Goal: Task Accomplishment & Management: Use online tool/utility

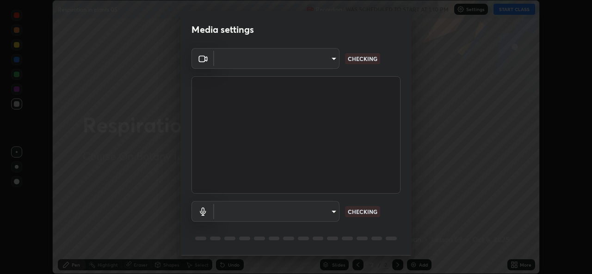
scroll to position [29, 0]
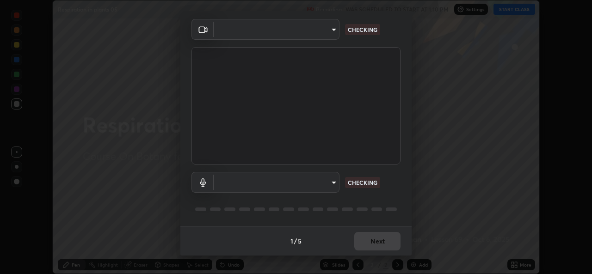
type input "d5dd4d4f0ad50d578cabb58e37a21e958f8cd01c412184e56a13254a0c40bdc7"
click at [329, 183] on body "Erase all Respiration in plants 05 Recording WAS SCHEDULED TO START AT 1:10 PM …" at bounding box center [296, 137] width 592 height 274
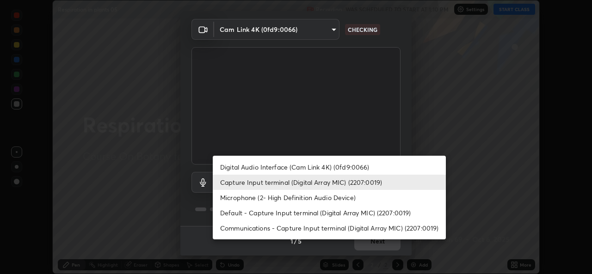
click at [304, 197] on li "Microphone (2- High Definition Audio Device)" at bounding box center [329, 197] width 233 height 15
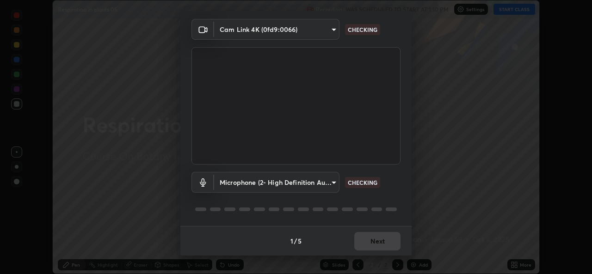
type input "36cd9f89a23acff87b04cca3604351d0b29241054667b16386bdc59ab177bbc1"
click at [367, 244] on div "1 / 5 Next" at bounding box center [295, 241] width 231 height 30
click at [370, 245] on div "1 / 5 Next" at bounding box center [295, 241] width 231 height 30
click at [370, 244] on div "1 / 5 Next" at bounding box center [295, 241] width 231 height 30
click at [370, 241] on button "Next" at bounding box center [377, 241] width 46 height 18
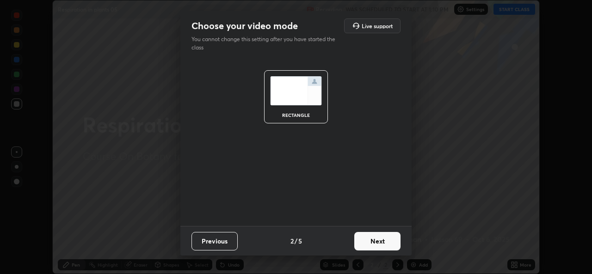
scroll to position [0, 0]
click at [369, 242] on button "Next" at bounding box center [377, 241] width 46 height 18
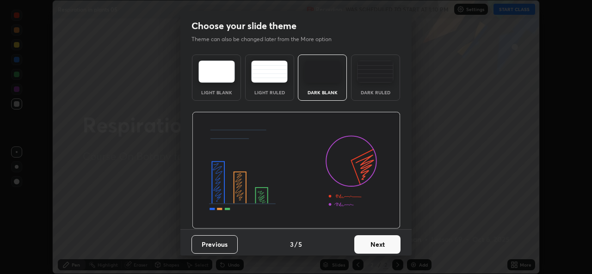
click at [369, 240] on button "Next" at bounding box center [377, 244] width 46 height 18
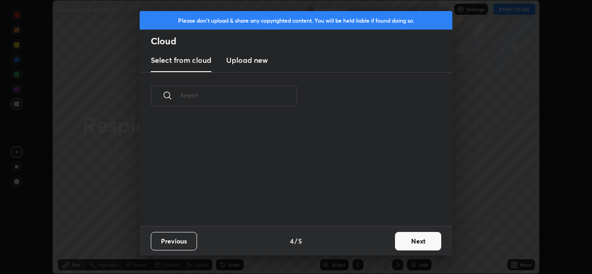
click at [370, 243] on div "Previous 4 / 5 Next" at bounding box center [296, 241] width 312 height 30
click at [410, 242] on button "Next" at bounding box center [418, 241] width 46 height 18
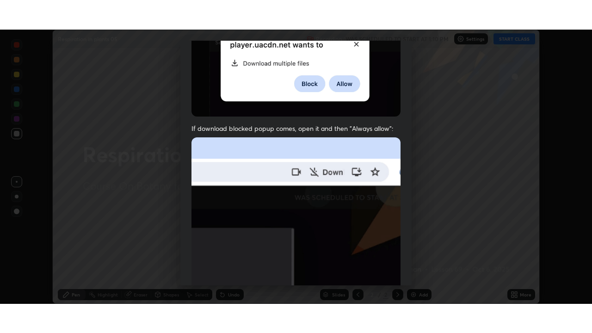
scroll to position [218, 0]
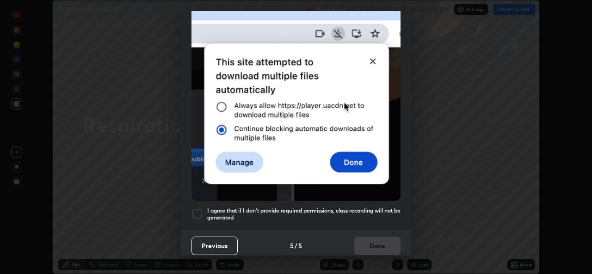
click at [197, 208] on div at bounding box center [196, 213] width 11 height 11
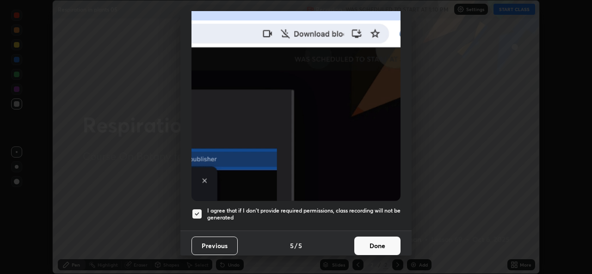
click at [366, 238] on button "Done" at bounding box center [377, 246] width 46 height 18
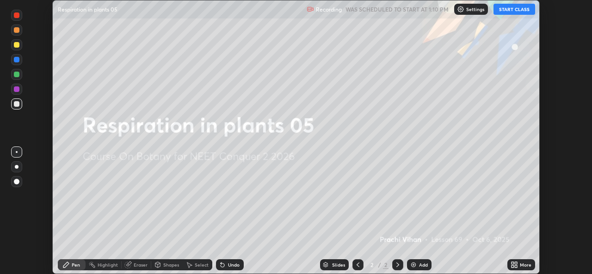
click at [508, 11] on button "START CLASS" at bounding box center [514, 9] width 42 height 11
click at [415, 260] on div "Add" at bounding box center [419, 264] width 25 height 11
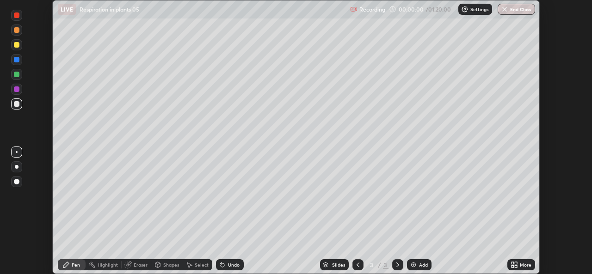
click at [512, 263] on icon at bounding box center [512, 263] width 2 height 2
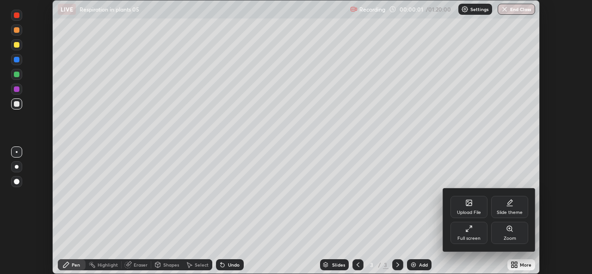
click at [475, 235] on div "Full screen" at bounding box center [468, 233] width 37 height 22
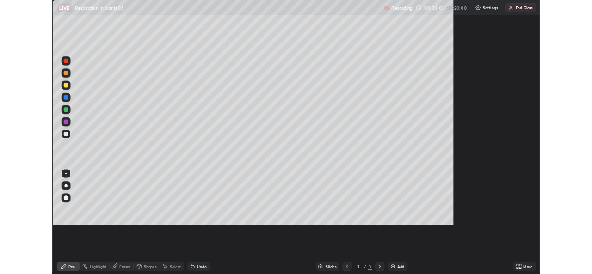
scroll to position [333, 592]
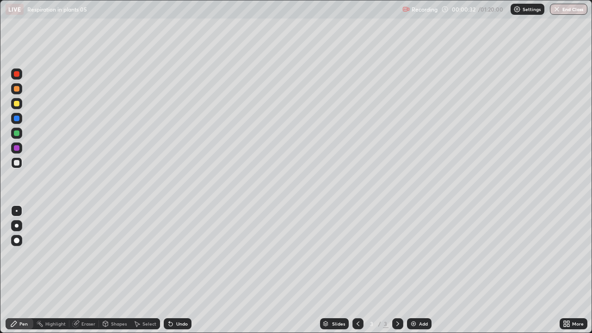
click at [19, 103] on div at bounding box center [16, 103] width 11 height 11
click at [16, 224] on div at bounding box center [17, 226] width 4 height 4
click at [18, 89] on div at bounding box center [17, 89] width 6 height 6
click at [19, 88] on div at bounding box center [16, 88] width 11 height 11
click at [116, 274] on div "Shapes" at bounding box center [119, 323] width 16 height 5
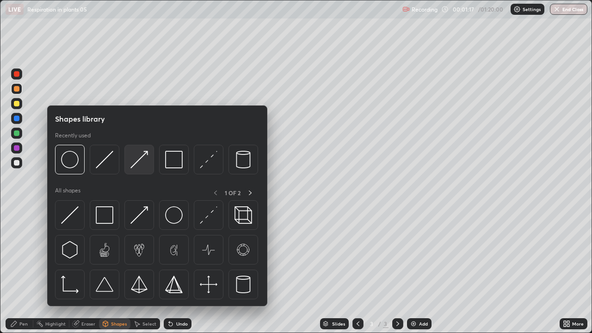
click at [139, 162] on img at bounding box center [139, 160] width 18 height 18
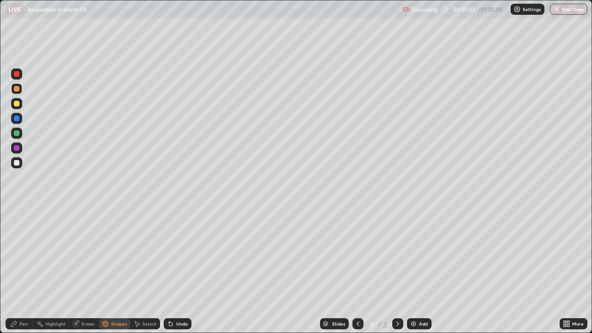
click at [16, 274] on icon at bounding box center [13, 323] width 7 height 7
click at [169, 274] on icon at bounding box center [171, 324] width 4 height 4
click at [112, 274] on div "Shapes" at bounding box center [119, 323] width 16 height 5
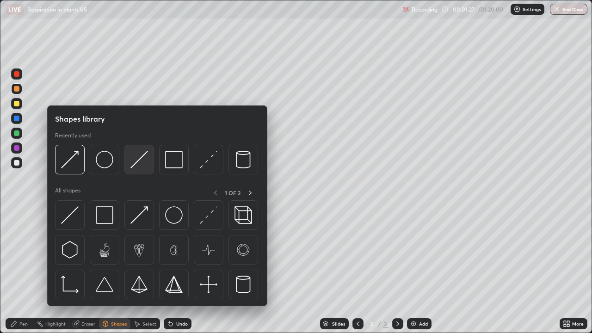
click at [144, 163] on img at bounding box center [139, 160] width 18 height 18
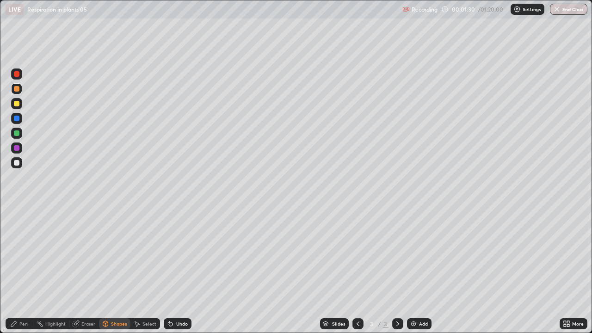
click at [115, 274] on div "Shapes" at bounding box center [119, 323] width 16 height 5
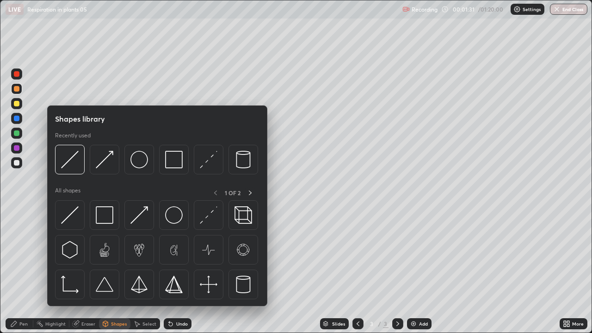
click at [117, 274] on div "Shapes" at bounding box center [114, 323] width 31 height 11
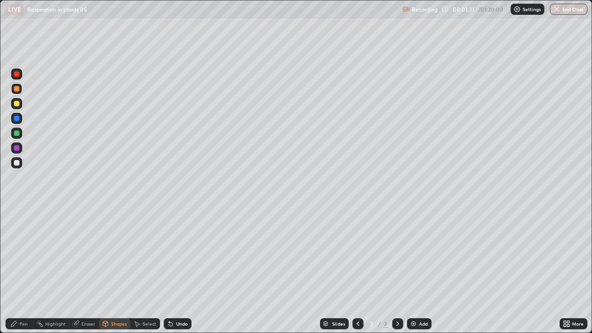
click at [109, 274] on div "Shapes" at bounding box center [114, 323] width 31 height 11
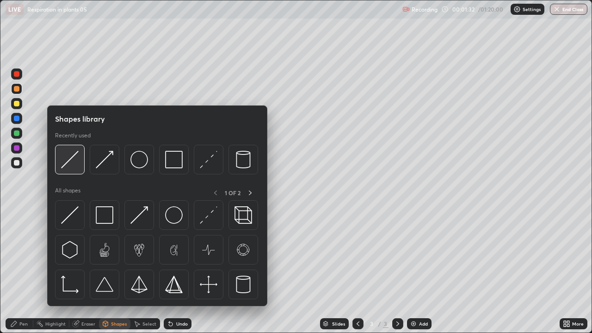
click at [77, 161] on img at bounding box center [70, 160] width 18 height 18
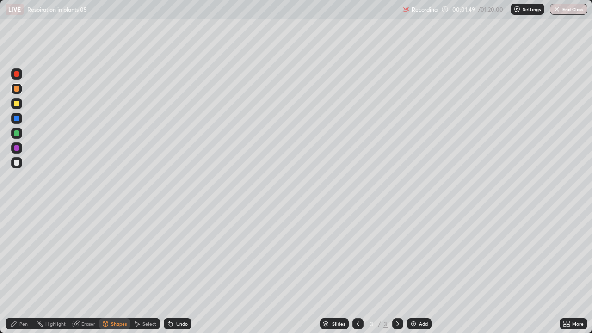
click at [18, 274] on div "Pen" at bounding box center [20, 323] width 28 height 11
click at [19, 165] on div at bounding box center [17, 163] width 6 height 6
click at [19, 89] on div at bounding box center [16, 88] width 11 height 11
click at [22, 88] on div at bounding box center [16, 88] width 11 height 11
click at [20, 161] on div at bounding box center [16, 162] width 11 height 11
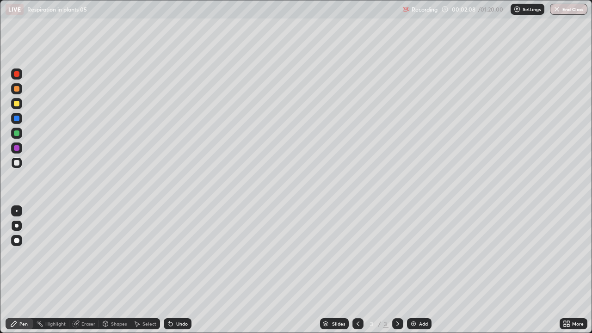
click at [17, 163] on div at bounding box center [17, 163] width 6 height 6
click at [176, 274] on div "Undo" at bounding box center [182, 323] width 12 height 5
click at [18, 88] on div at bounding box center [17, 89] width 6 height 6
click at [17, 165] on div at bounding box center [17, 163] width 6 height 6
click at [16, 165] on div at bounding box center [17, 163] width 6 height 6
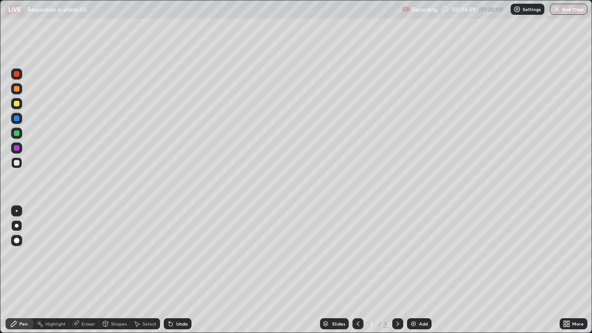
click at [174, 274] on div "Undo" at bounding box center [178, 323] width 28 height 11
click at [18, 89] on div at bounding box center [17, 89] width 6 height 6
click at [19, 89] on div at bounding box center [16, 88] width 11 height 11
click at [20, 163] on div at bounding box center [16, 162] width 11 height 11
click at [18, 162] on div at bounding box center [17, 163] width 6 height 6
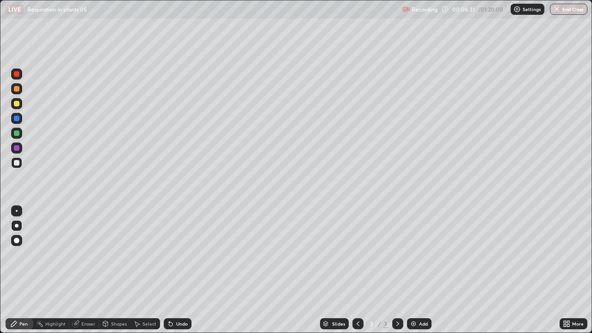
click at [135, 274] on div "Select" at bounding box center [145, 323] width 30 height 18
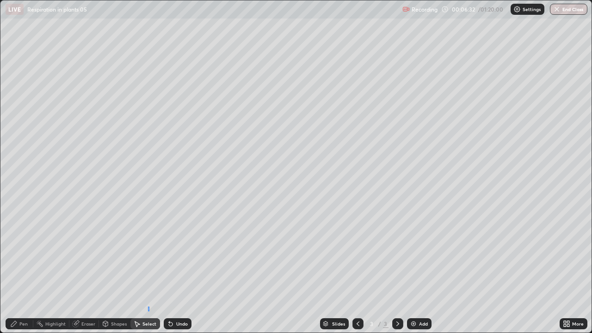
click at [156, 274] on div "0 ° Undo Copy Duplicate Duplicate to new slide Delete" at bounding box center [295, 166] width 591 height 332
click at [21, 274] on div "Pen" at bounding box center [23, 323] width 8 height 5
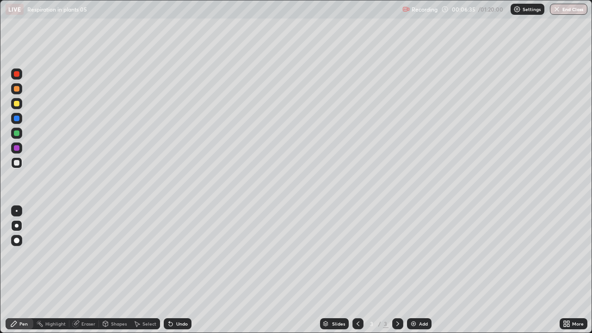
click at [173, 274] on div "Undo" at bounding box center [178, 323] width 28 height 11
click at [176, 274] on div "Undo" at bounding box center [182, 323] width 12 height 5
click at [202, 274] on div "Slides 3 / 3 Add" at bounding box center [375, 323] width 368 height 18
click at [441, 274] on div "Slides 3 / 3 Add" at bounding box center [375, 323] width 368 height 18
click at [244, 274] on div "Slides 3 / 3 Add" at bounding box center [375, 323] width 368 height 18
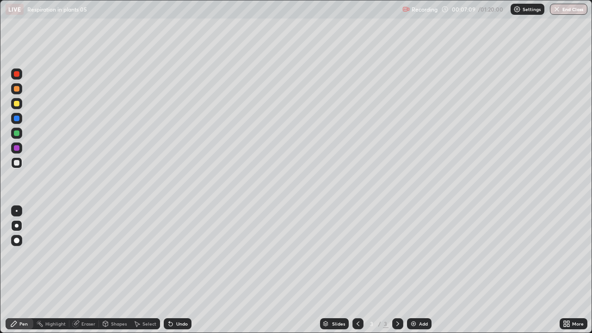
click at [273, 274] on div "Slides 3 / 3 Add" at bounding box center [375, 323] width 368 height 18
click at [278, 274] on div "Slides 3 / 3 Add" at bounding box center [375, 323] width 368 height 18
click at [534, 274] on div "Slides 3 / 3 Add" at bounding box center [375, 323] width 368 height 18
click at [414, 274] on img at bounding box center [413, 323] width 7 height 7
click at [17, 89] on div at bounding box center [17, 89] width 6 height 6
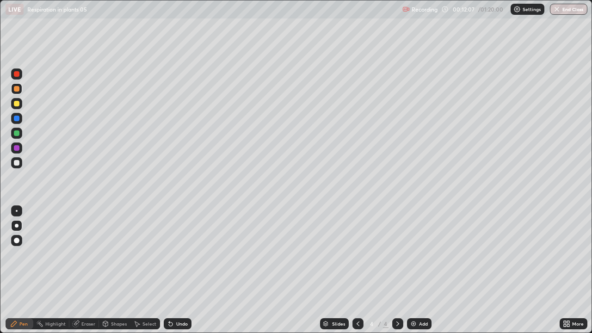
click at [18, 107] on div at bounding box center [16, 103] width 11 height 11
click at [17, 106] on div at bounding box center [17, 104] width 6 height 6
click at [17, 105] on div at bounding box center [17, 104] width 6 height 6
click at [18, 147] on div at bounding box center [17, 148] width 6 height 6
click at [20, 147] on div at bounding box center [16, 147] width 11 height 11
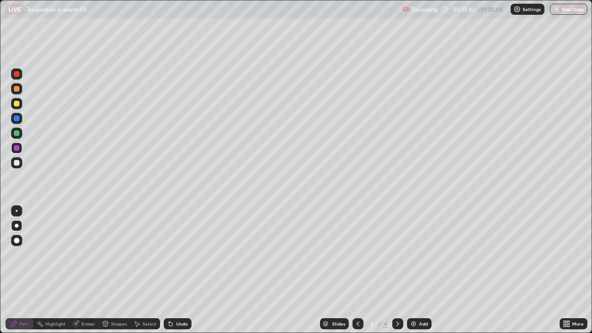
click at [176, 274] on div "Undo" at bounding box center [182, 323] width 12 height 5
click at [173, 274] on div "Undo" at bounding box center [178, 323] width 28 height 11
click at [174, 274] on div "Undo" at bounding box center [178, 323] width 28 height 11
click at [86, 274] on div "Eraser" at bounding box center [88, 323] width 14 height 5
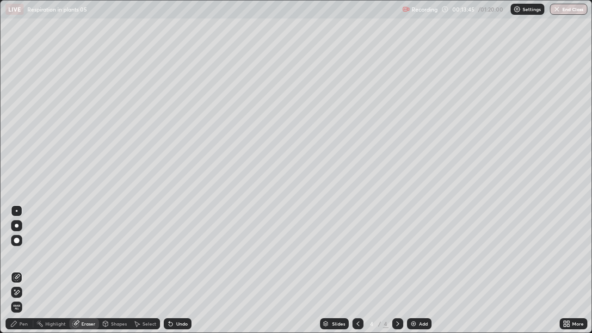
click at [24, 274] on div "Pen" at bounding box center [23, 323] width 8 height 5
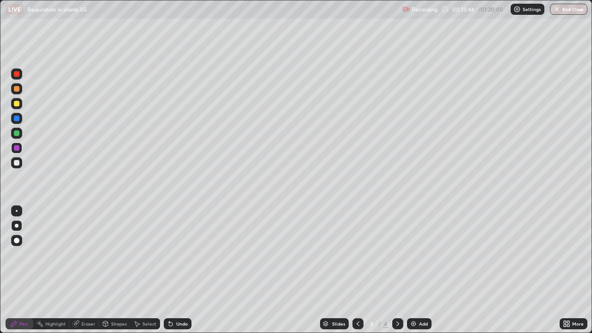
click at [16, 104] on div at bounding box center [17, 104] width 6 height 6
click at [17, 88] on div at bounding box center [17, 89] width 6 height 6
click at [17, 120] on div at bounding box center [17, 119] width 6 height 6
click at [19, 117] on div at bounding box center [17, 119] width 6 height 6
click at [19, 162] on div at bounding box center [17, 163] width 6 height 6
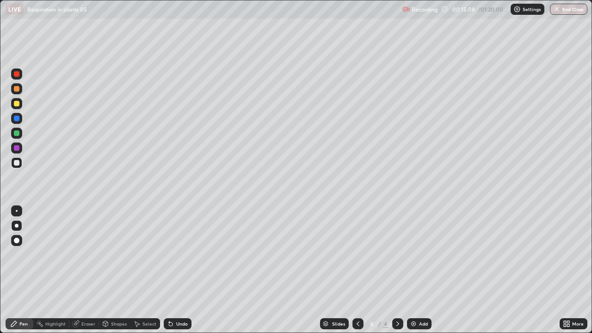
click at [17, 118] on div at bounding box center [17, 119] width 6 height 6
click at [20, 117] on div at bounding box center [16, 118] width 11 height 11
click at [21, 117] on div at bounding box center [16, 118] width 11 height 11
click at [171, 274] on icon at bounding box center [170, 323] width 7 height 7
click at [18, 164] on div at bounding box center [17, 163] width 6 height 6
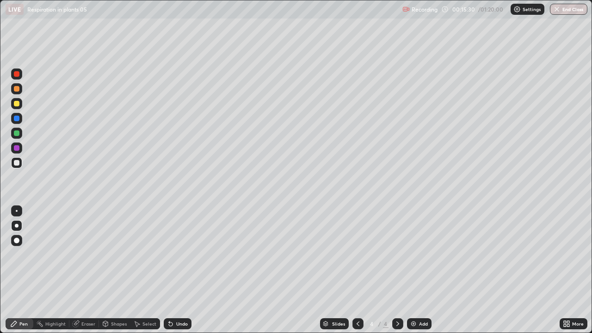
click at [17, 162] on div at bounding box center [17, 163] width 6 height 6
click at [16, 161] on div at bounding box center [17, 163] width 6 height 6
click at [180, 274] on div "Undo" at bounding box center [182, 323] width 12 height 5
click at [76, 274] on icon at bounding box center [76, 322] width 5 height 5
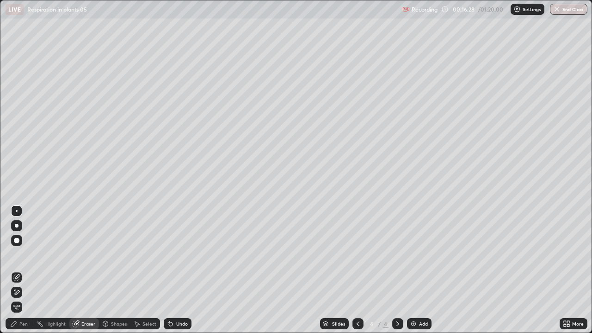
click at [15, 274] on div "Pen" at bounding box center [20, 323] width 28 height 11
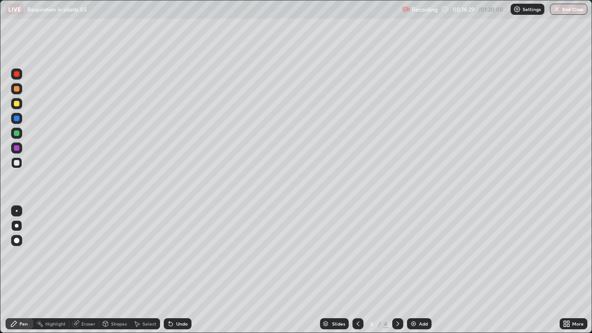
click at [16, 88] on div at bounding box center [17, 89] width 6 height 6
click at [18, 133] on div at bounding box center [17, 133] width 6 height 6
click at [18, 132] on div at bounding box center [17, 133] width 6 height 6
click at [112, 274] on div "Shapes" at bounding box center [119, 323] width 16 height 5
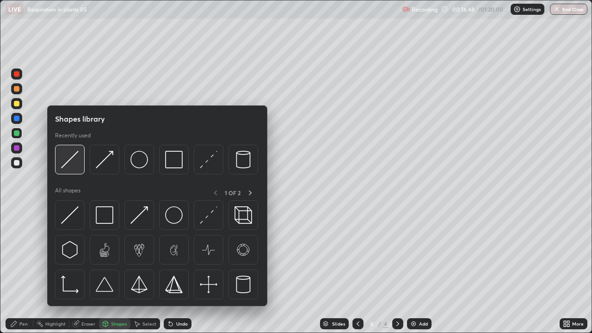
click at [77, 161] on img at bounding box center [70, 160] width 18 height 18
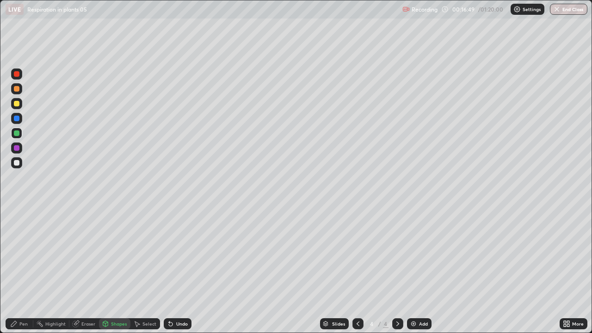
click at [111, 274] on div "Shapes" at bounding box center [119, 323] width 16 height 5
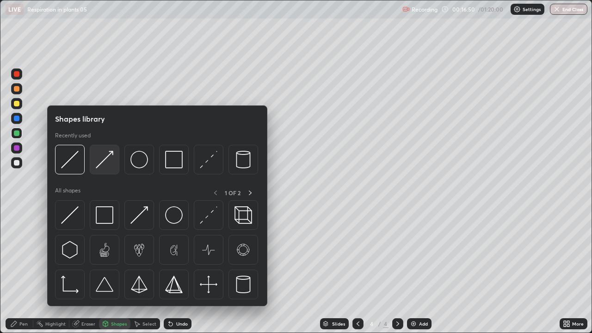
click at [110, 157] on img at bounding box center [105, 160] width 18 height 18
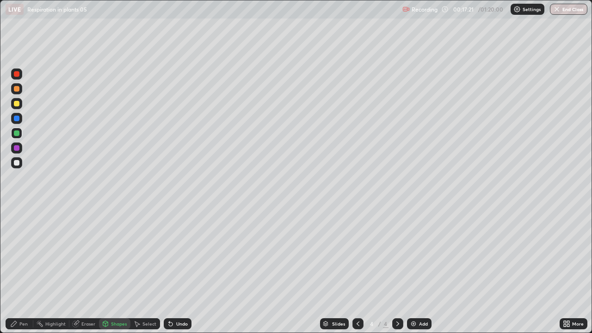
click at [10, 274] on icon at bounding box center [13, 323] width 7 height 7
click at [16, 162] on div at bounding box center [17, 163] width 6 height 6
click at [17, 163] on div at bounding box center [17, 163] width 6 height 6
click at [18, 163] on div at bounding box center [17, 163] width 6 height 6
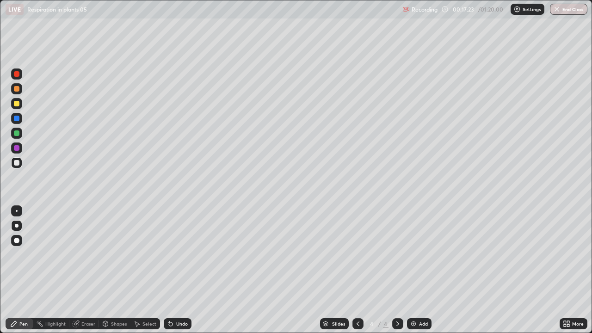
click at [18, 162] on div at bounding box center [17, 163] width 6 height 6
click at [173, 274] on div "Undo" at bounding box center [178, 323] width 28 height 11
click at [20, 162] on div at bounding box center [16, 162] width 11 height 11
click at [20, 163] on div at bounding box center [16, 162] width 11 height 11
click at [19, 148] on div at bounding box center [17, 148] width 6 height 6
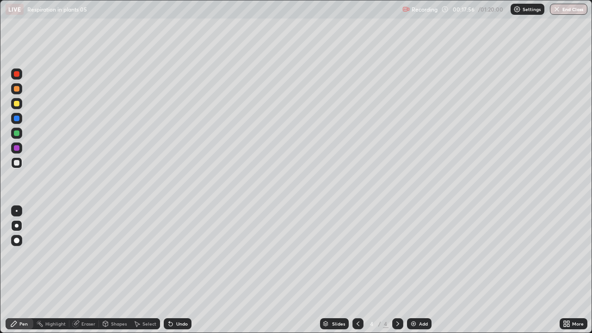
click at [17, 148] on div at bounding box center [17, 148] width 6 height 6
click at [19, 148] on div at bounding box center [17, 148] width 6 height 6
click at [18, 133] on div at bounding box center [17, 133] width 6 height 6
click at [16, 132] on div at bounding box center [17, 133] width 6 height 6
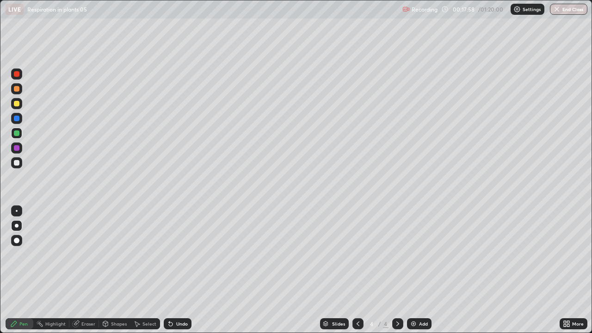
click at [17, 132] on div at bounding box center [17, 133] width 6 height 6
click at [180, 274] on div "Undo" at bounding box center [182, 323] width 12 height 5
click at [18, 165] on div at bounding box center [17, 163] width 6 height 6
click at [18, 162] on div at bounding box center [17, 163] width 6 height 6
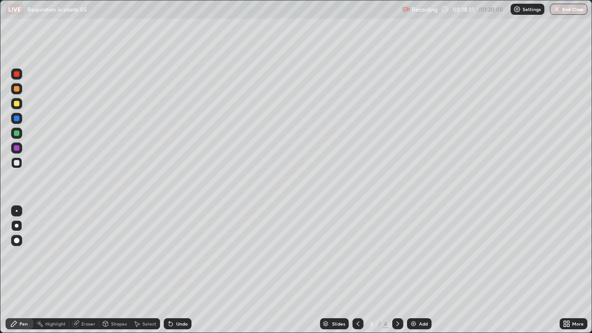
click at [18, 163] on div at bounding box center [17, 163] width 6 height 6
click at [16, 161] on div at bounding box center [17, 163] width 6 height 6
click at [16, 162] on div at bounding box center [17, 163] width 6 height 6
click at [17, 162] on div at bounding box center [17, 163] width 6 height 6
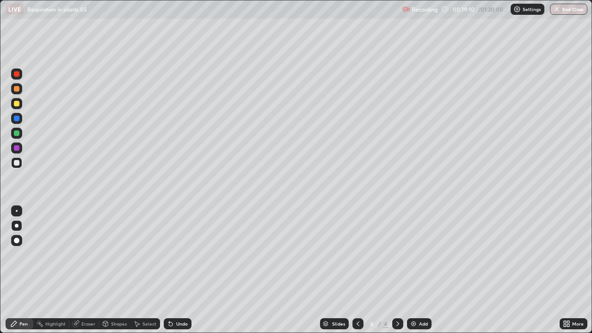
click at [16, 147] on div at bounding box center [17, 148] width 6 height 6
click at [18, 147] on div at bounding box center [17, 148] width 6 height 6
click at [15, 146] on div at bounding box center [17, 148] width 6 height 6
click at [17, 165] on div at bounding box center [17, 163] width 6 height 6
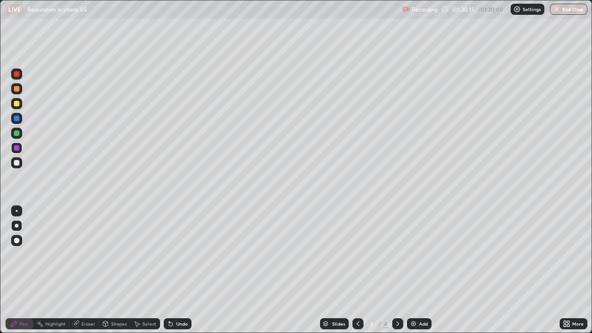
click at [17, 165] on div at bounding box center [17, 163] width 6 height 6
click at [18, 164] on div at bounding box center [17, 163] width 6 height 6
click at [21, 164] on div at bounding box center [16, 162] width 11 height 11
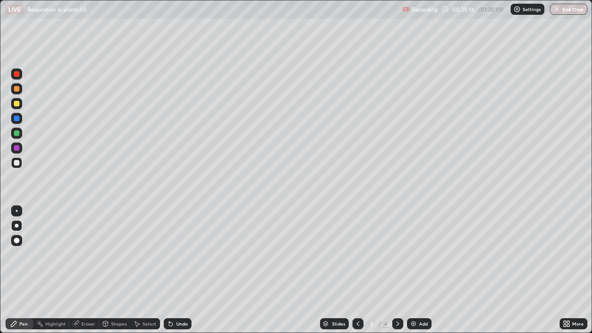
click at [21, 165] on div at bounding box center [16, 162] width 11 height 11
click at [18, 147] on div at bounding box center [17, 148] width 6 height 6
click at [17, 132] on div at bounding box center [17, 133] width 6 height 6
click at [18, 130] on div at bounding box center [17, 133] width 6 height 6
click at [17, 131] on div at bounding box center [17, 133] width 6 height 6
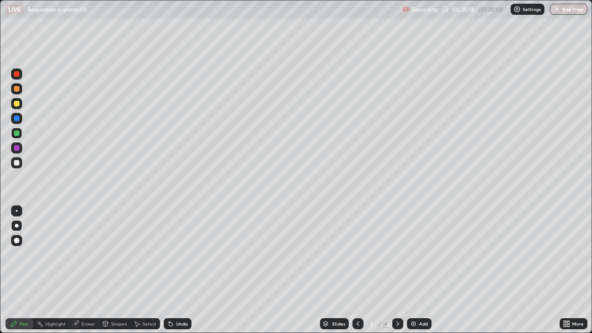
click at [18, 132] on div at bounding box center [17, 133] width 6 height 6
click at [17, 164] on div at bounding box center [17, 163] width 6 height 6
click at [16, 160] on div at bounding box center [17, 163] width 6 height 6
click at [17, 160] on div at bounding box center [17, 163] width 6 height 6
click at [17, 161] on div at bounding box center [17, 163] width 6 height 6
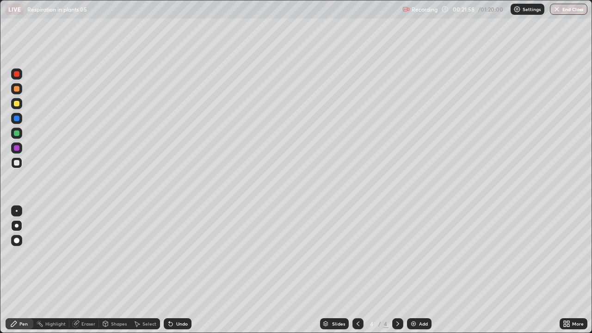
click at [19, 163] on div at bounding box center [17, 163] width 6 height 6
click at [17, 163] on div at bounding box center [17, 163] width 6 height 6
click at [173, 274] on div "Undo" at bounding box center [178, 323] width 28 height 11
click at [420, 274] on div "Add" at bounding box center [423, 323] width 9 height 5
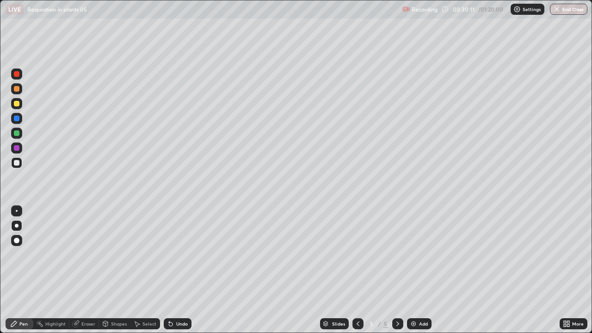
click at [16, 274] on icon at bounding box center [13, 323] width 7 height 7
click at [357, 274] on icon at bounding box center [357, 323] width 7 height 7
click at [397, 274] on icon at bounding box center [397, 323] width 7 height 7
click at [395, 274] on icon at bounding box center [397, 323] width 7 height 7
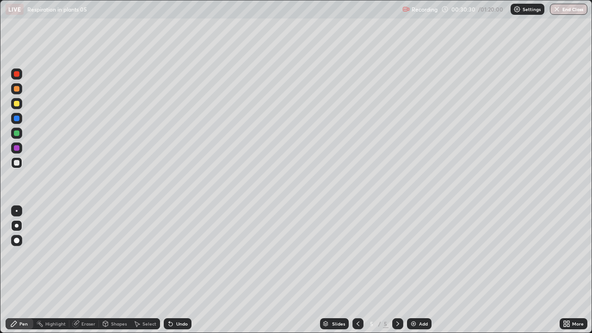
click at [13, 274] on icon at bounding box center [14, 324] width 6 height 6
click at [20, 86] on div at bounding box center [16, 88] width 11 height 11
click at [21, 86] on div at bounding box center [16, 88] width 11 height 11
click at [177, 274] on div "Undo" at bounding box center [182, 323] width 12 height 5
click at [178, 274] on div "Undo" at bounding box center [178, 323] width 28 height 11
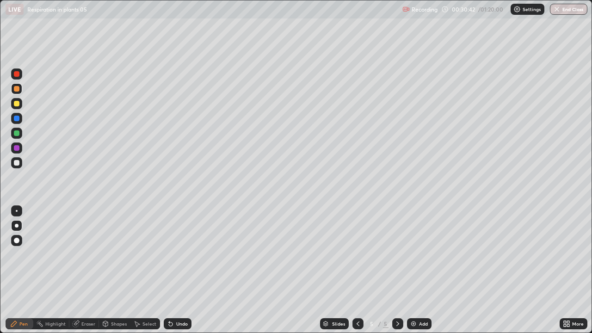
click at [177, 274] on div "Undo" at bounding box center [178, 323] width 28 height 11
click at [16, 164] on div at bounding box center [17, 163] width 6 height 6
click at [18, 102] on div at bounding box center [17, 104] width 6 height 6
click at [420, 274] on div "Add" at bounding box center [423, 323] width 9 height 5
click at [18, 164] on div at bounding box center [17, 163] width 6 height 6
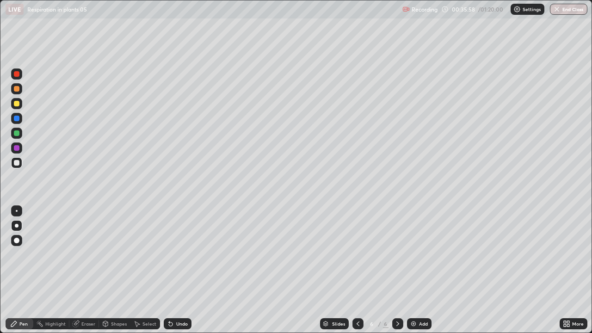
click at [17, 163] on div at bounding box center [17, 163] width 6 height 6
click at [19, 161] on div at bounding box center [17, 163] width 6 height 6
click at [414, 274] on img at bounding box center [413, 323] width 7 height 7
click at [20, 104] on div at bounding box center [16, 103] width 11 height 11
click at [19, 162] on div at bounding box center [17, 163] width 6 height 6
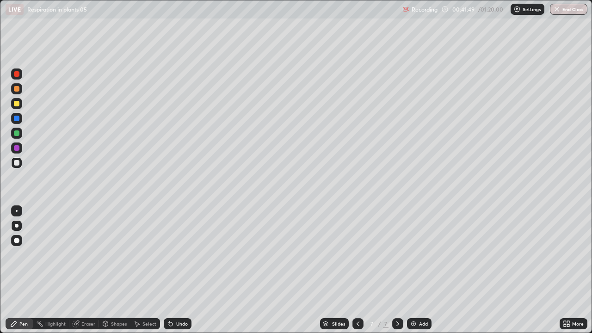
click at [17, 163] on div at bounding box center [17, 163] width 6 height 6
click at [18, 160] on div at bounding box center [16, 162] width 11 height 11
click at [18, 160] on div at bounding box center [17, 163] width 6 height 6
click at [178, 274] on div "Undo" at bounding box center [182, 323] width 12 height 5
click at [177, 274] on div "Undo" at bounding box center [182, 323] width 12 height 5
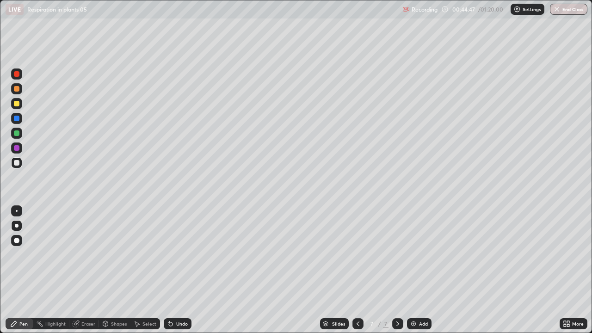
click at [177, 274] on div "Undo" at bounding box center [182, 323] width 12 height 5
click at [572, 274] on div "More" at bounding box center [578, 323] width 12 height 5
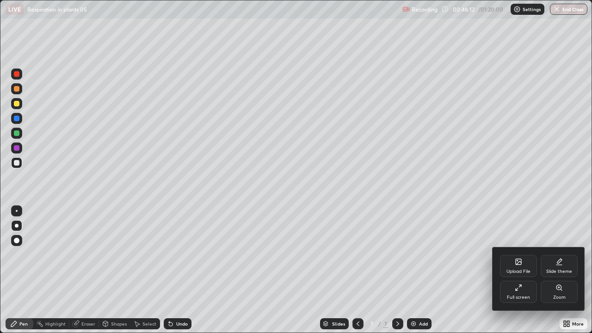
click at [520, 274] on icon at bounding box center [518, 287] width 7 height 7
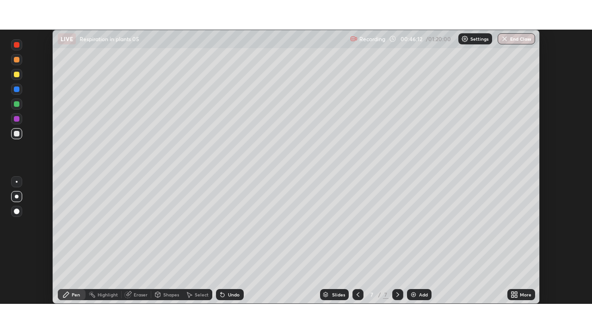
scroll to position [45953, 45636]
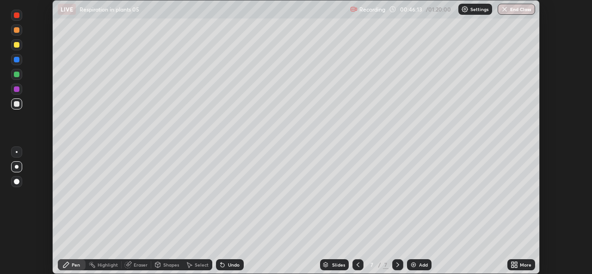
click at [570, 217] on div "Setting up your live class" at bounding box center [296, 137] width 592 height 274
click at [419, 266] on div "Add" at bounding box center [423, 265] width 9 height 5
click at [515, 263] on icon at bounding box center [516, 263] width 2 height 2
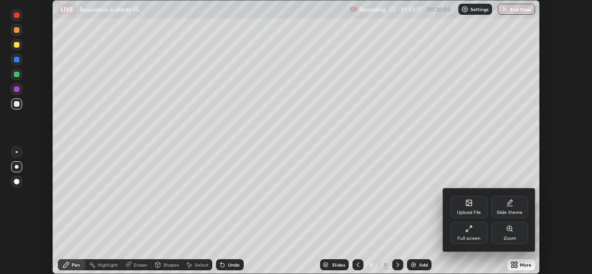
click at [467, 230] on icon at bounding box center [467, 230] width 2 height 2
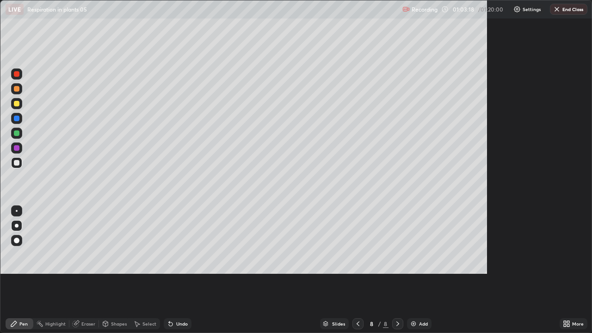
scroll to position [333, 592]
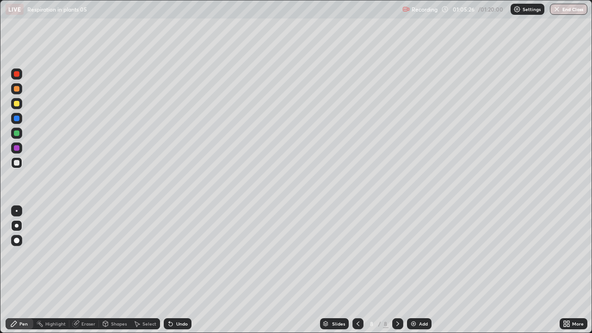
click at [19, 105] on div at bounding box center [16, 103] width 11 height 11
click at [19, 134] on div at bounding box center [17, 133] width 6 height 6
click at [16, 134] on div at bounding box center [17, 133] width 6 height 6
click at [17, 163] on div at bounding box center [17, 163] width 6 height 6
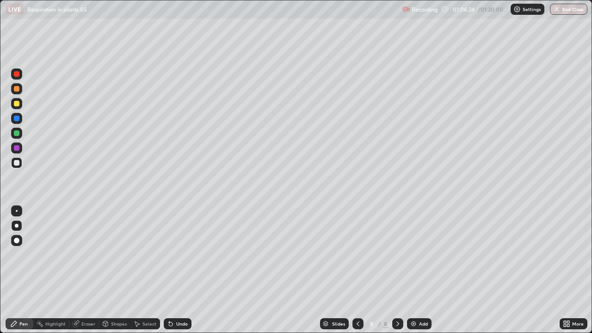
click at [18, 163] on div at bounding box center [17, 163] width 6 height 6
click at [17, 134] on div at bounding box center [17, 133] width 6 height 6
click at [19, 132] on div at bounding box center [17, 133] width 6 height 6
click at [17, 163] on div at bounding box center [17, 163] width 6 height 6
click at [17, 162] on div at bounding box center [17, 163] width 6 height 6
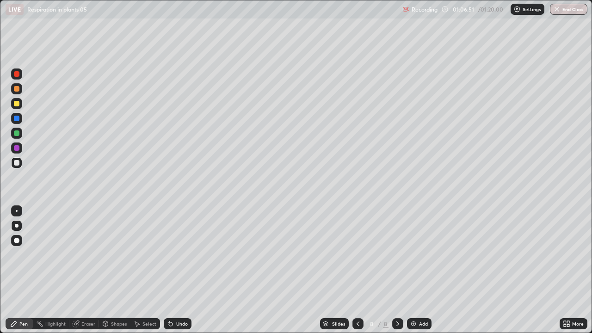
click at [18, 162] on div at bounding box center [17, 163] width 6 height 6
click at [19, 162] on div at bounding box center [17, 163] width 6 height 6
click at [17, 163] on div at bounding box center [17, 163] width 6 height 6
click at [18, 162] on div at bounding box center [17, 163] width 6 height 6
click at [17, 133] on div at bounding box center [17, 133] width 6 height 6
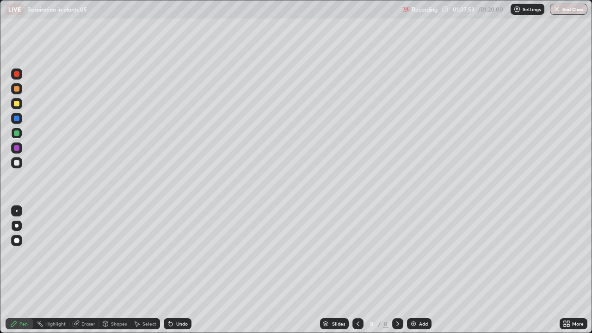
click at [17, 132] on div at bounding box center [17, 133] width 6 height 6
click at [18, 131] on div at bounding box center [17, 133] width 6 height 6
click at [83, 274] on div "Eraser" at bounding box center [88, 323] width 14 height 5
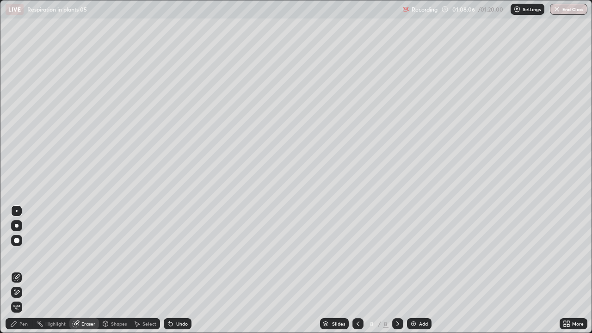
click at [9, 274] on div "Pen" at bounding box center [20, 323] width 28 height 11
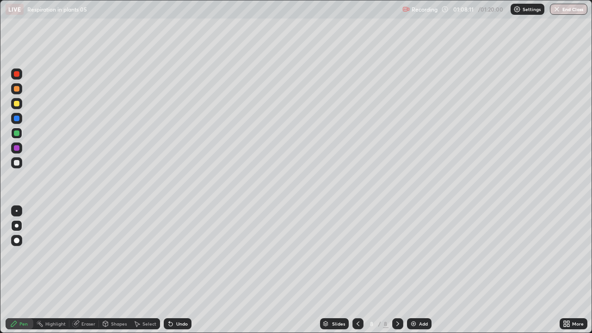
click at [18, 163] on div at bounding box center [17, 163] width 6 height 6
click at [18, 162] on div at bounding box center [17, 163] width 6 height 6
click at [18, 148] on div at bounding box center [17, 148] width 6 height 6
click at [18, 147] on div at bounding box center [17, 148] width 6 height 6
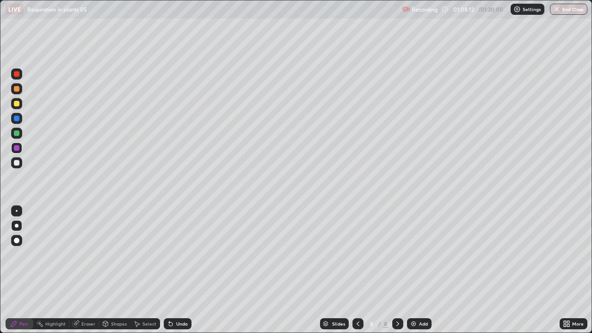
click at [18, 147] on div at bounding box center [17, 148] width 6 height 6
click at [18, 163] on div at bounding box center [17, 163] width 6 height 6
click at [16, 105] on div at bounding box center [17, 104] width 6 height 6
click at [18, 104] on div at bounding box center [17, 104] width 6 height 6
click at [18, 133] on div at bounding box center [17, 133] width 6 height 6
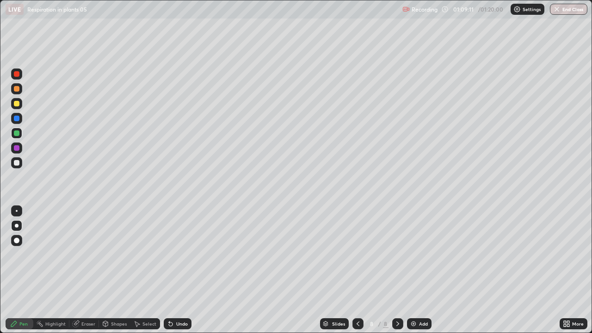
click at [17, 133] on div at bounding box center [17, 133] width 6 height 6
click at [18, 133] on div at bounding box center [17, 133] width 6 height 6
click at [21, 131] on div at bounding box center [16, 133] width 11 height 11
click at [20, 131] on div at bounding box center [16, 133] width 11 height 11
click at [176, 274] on div "Undo" at bounding box center [182, 323] width 12 height 5
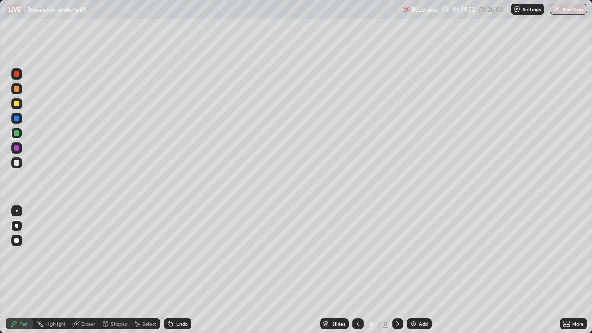
click at [18, 160] on div at bounding box center [17, 163] width 6 height 6
click at [17, 161] on div at bounding box center [17, 163] width 6 height 6
click at [17, 134] on div at bounding box center [17, 133] width 6 height 6
click at [18, 135] on div at bounding box center [17, 133] width 6 height 6
click at [19, 133] on div at bounding box center [17, 133] width 6 height 6
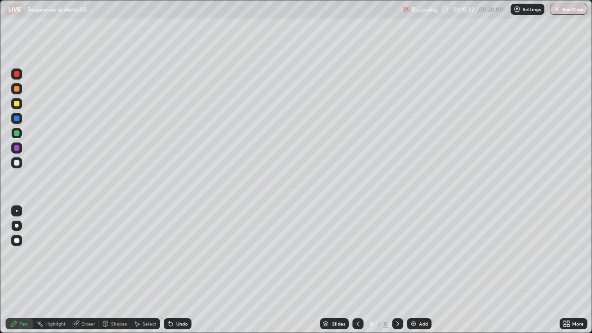
click at [17, 163] on div at bounding box center [17, 163] width 6 height 6
click at [18, 162] on div at bounding box center [17, 163] width 6 height 6
click at [17, 162] on div at bounding box center [17, 163] width 6 height 6
click at [18, 134] on div at bounding box center [17, 133] width 6 height 6
click at [18, 133] on div at bounding box center [17, 133] width 6 height 6
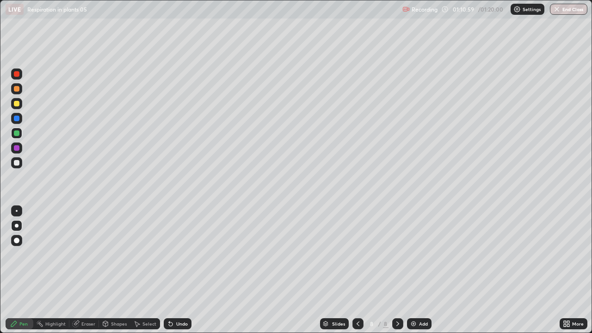
click at [18, 132] on div at bounding box center [17, 133] width 6 height 6
click at [17, 103] on div at bounding box center [17, 104] width 6 height 6
click at [18, 103] on div at bounding box center [17, 104] width 6 height 6
click at [18, 133] on div at bounding box center [17, 133] width 6 height 6
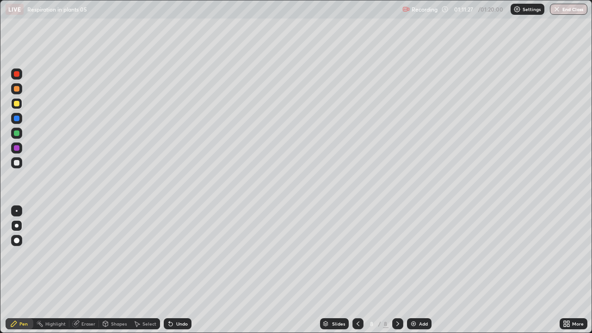
click at [18, 134] on div at bounding box center [17, 133] width 6 height 6
click at [18, 135] on div at bounding box center [17, 133] width 6 height 6
click at [16, 164] on div at bounding box center [17, 163] width 6 height 6
click at [17, 163] on div at bounding box center [17, 163] width 6 height 6
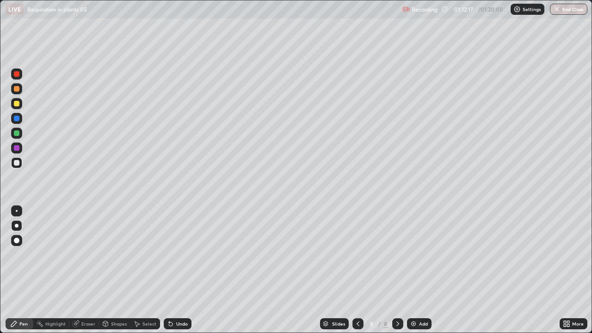
click at [18, 164] on div at bounding box center [17, 163] width 6 height 6
click at [16, 163] on div at bounding box center [17, 163] width 6 height 6
click at [18, 135] on div at bounding box center [17, 133] width 6 height 6
click at [15, 134] on div at bounding box center [17, 133] width 6 height 6
click at [16, 134] on div at bounding box center [17, 133] width 6 height 6
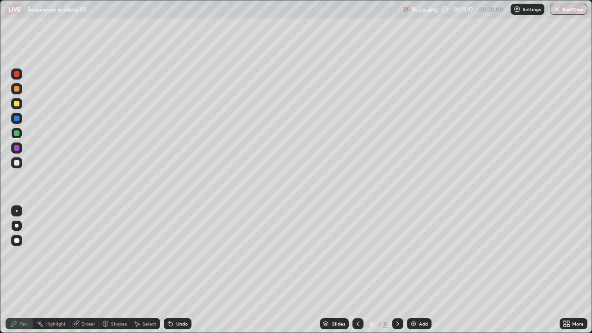
click at [16, 104] on div at bounding box center [17, 104] width 6 height 6
click at [18, 104] on div at bounding box center [17, 104] width 6 height 6
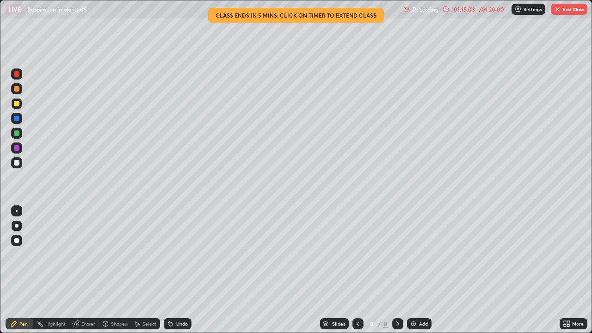
click at [568, 12] on button "End Class" at bounding box center [569, 9] width 37 height 11
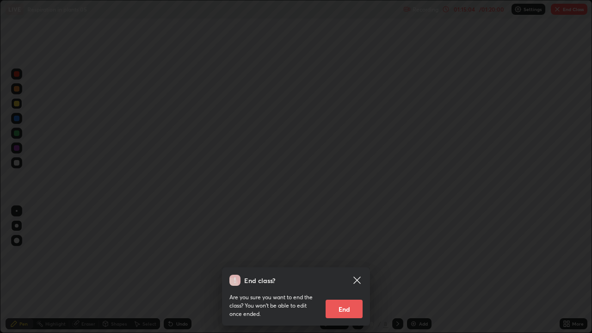
click at [349, 274] on button "End" at bounding box center [343, 309] width 37 height 18
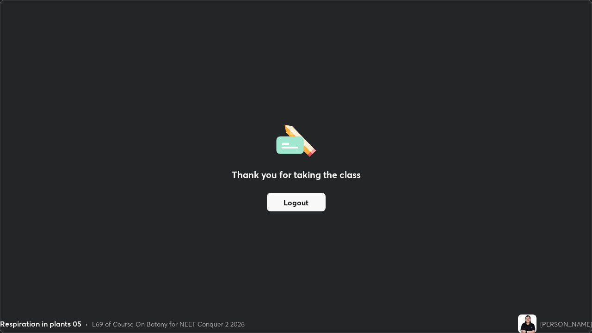
click at [309, 204] on button "Logout" at bounding box center [296, 202] width 59 height 18
